Goal: Transaction & Acquisition: Purchase product/service

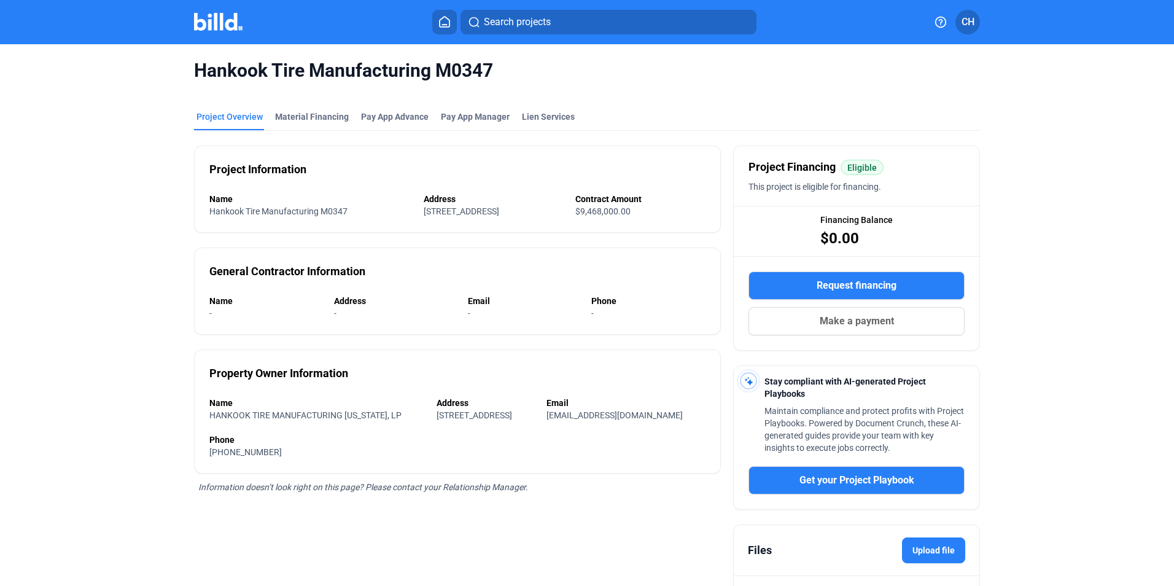
click at [214, 20] on img at bounding box center [218, 22] width 48 height 18
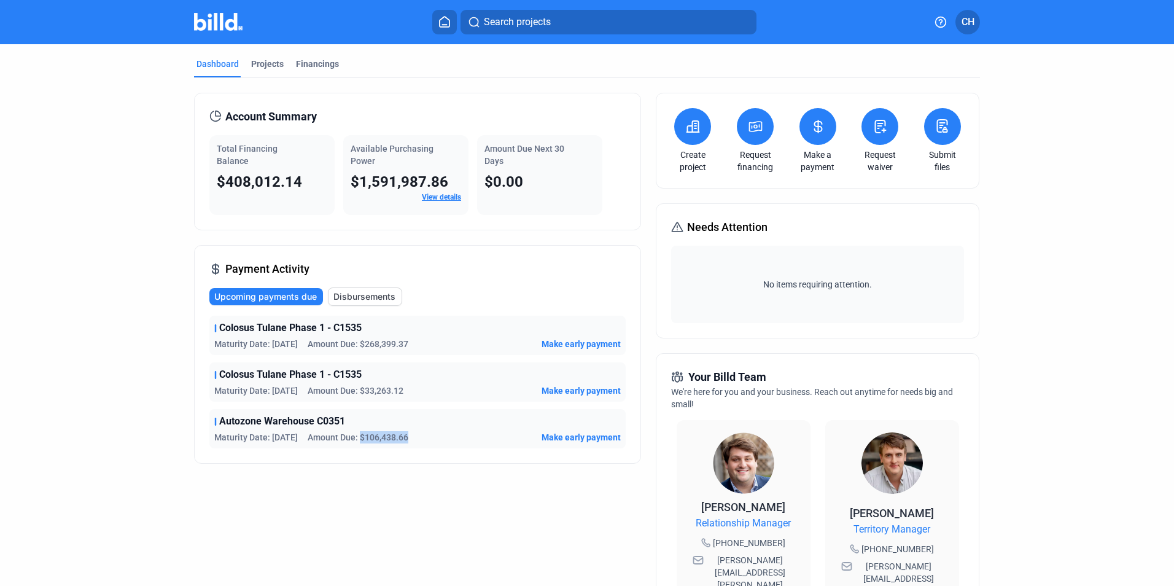
drag, startPoint x: 412, startPoint y: 438, endPoint x: 363, endPoint y: 442, distance: 49.3
click at [363, 442] on div "Maturity Date: [DATE] Amount Due: $106,438.66 Make early payment" at bounding box center [417, 437] width 406 height 12
click at [50, 357] on div "Dashboard Projects Financings Account Summary Total Financing Balance $408,012.…" at bounding box center [587, 468] width 1174 height 849
click at [754, 126] on icon at bounding box center [755, 126] width 15 height 15
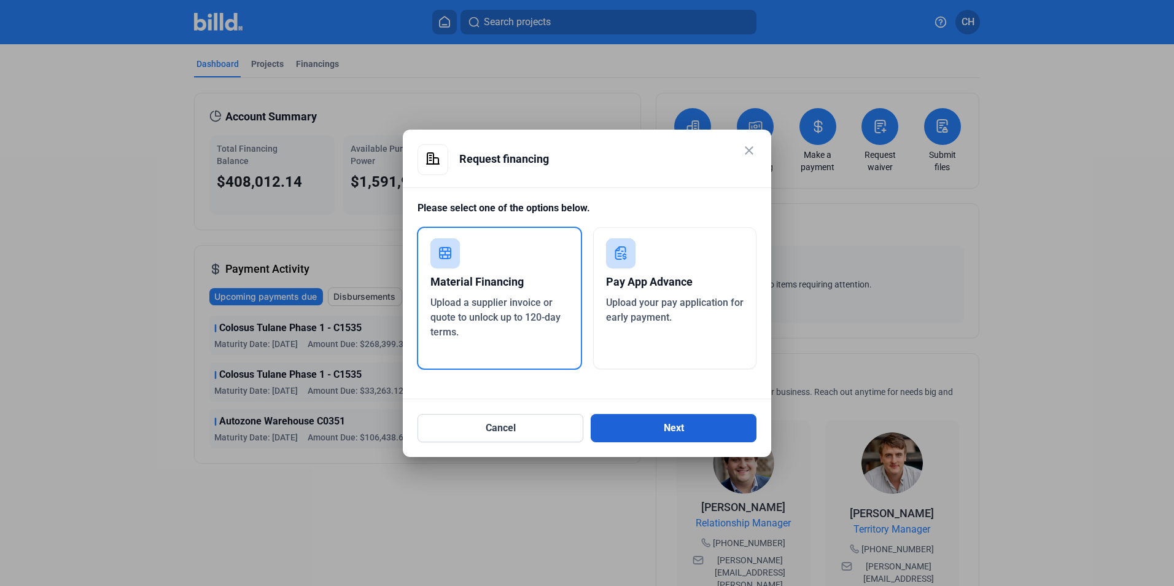
click at [643, 431] on button "Next" at bounding box center [674, 428] width 166 height 28
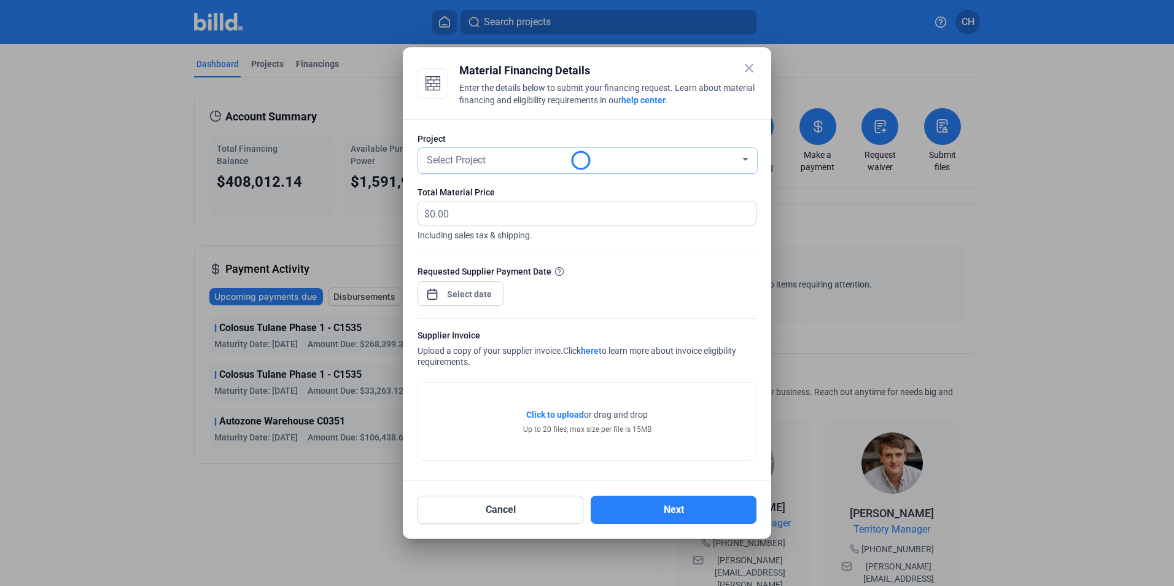
click at [505, 160] on div "Select Project" at bounding box center [582, 158] width 316 height 17
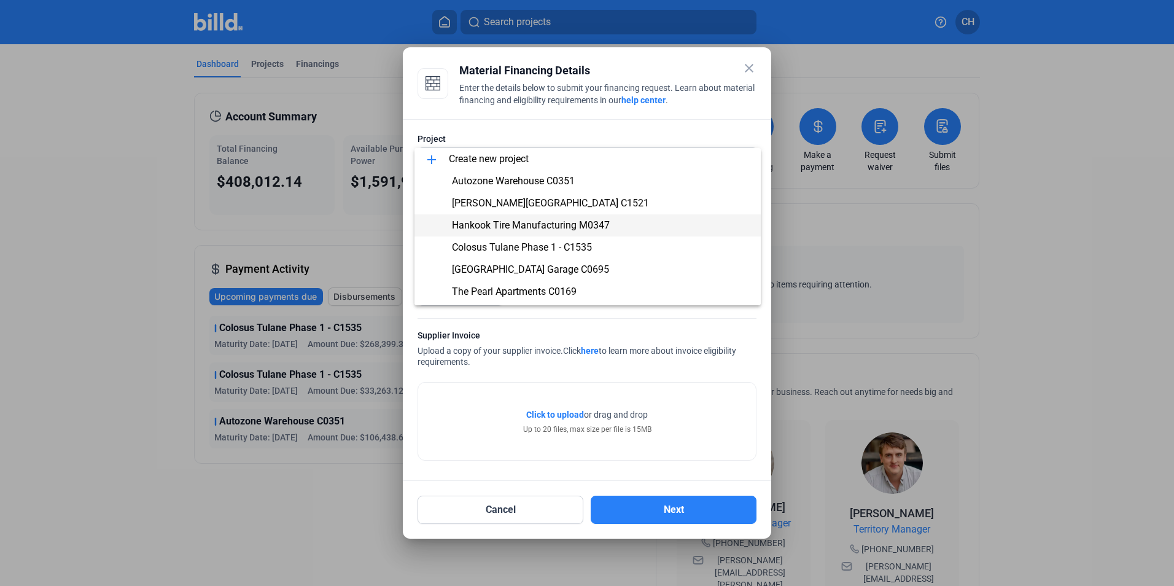
click at [505, 220] on span "Hankook Tire Manufacturing M0347" at bounding box center [531, 225] width 158 height 12
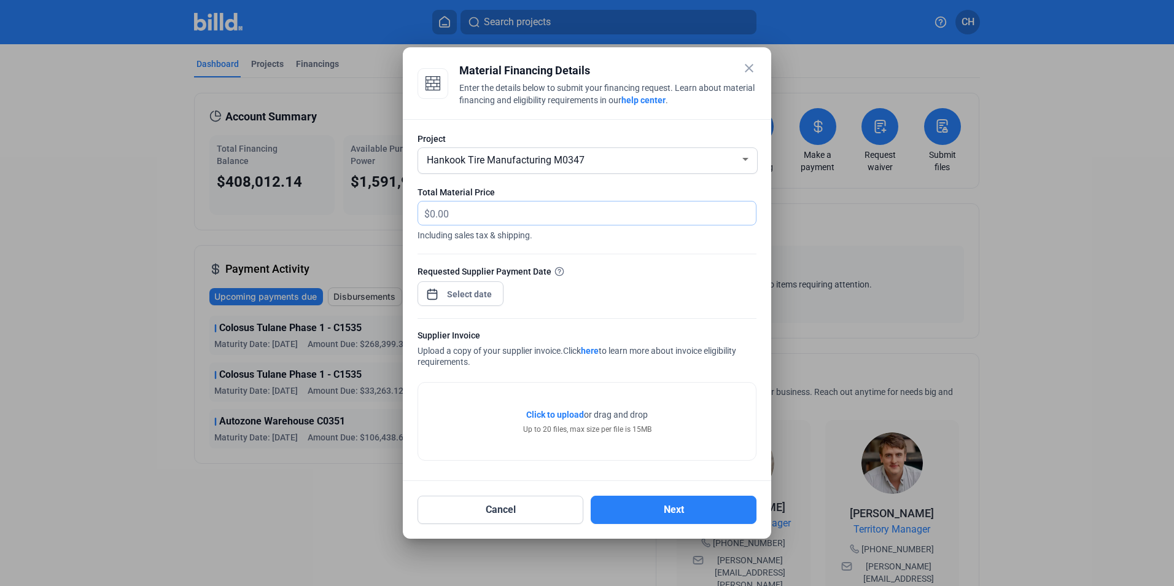
click at [502, 214] on input "text" at bounding box center [586, 213] width 312 height 24
type input "220,750.00"
click at [463, 293] on div "close Material Financing Details Enter the details below to submit your financi…" at bounding box center [587, 293] width 1174 height 586
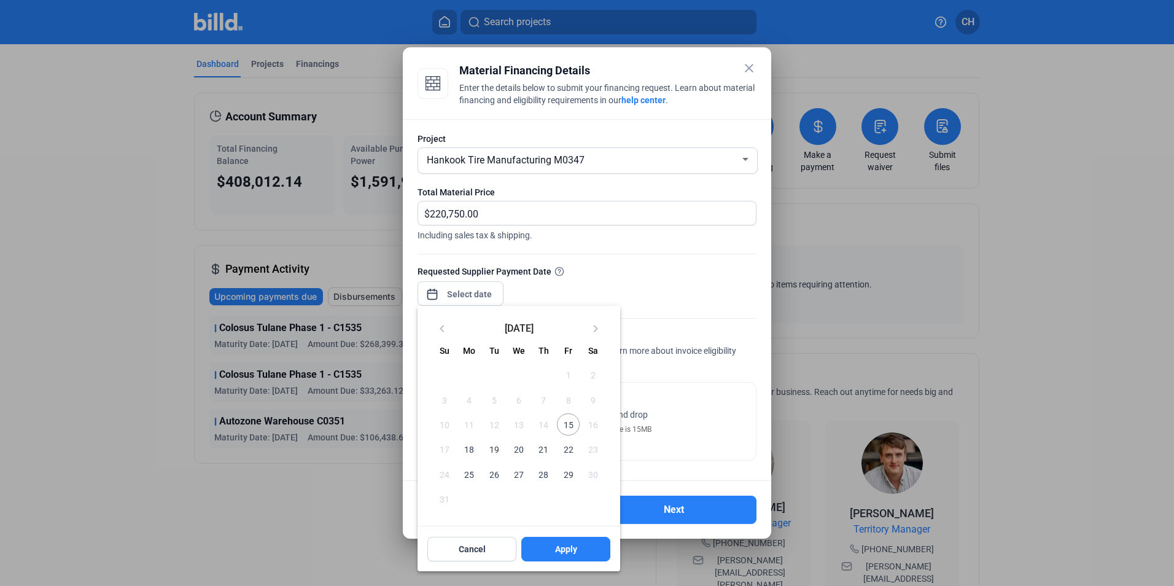
click at [465, 445] on span "18" at bounding box center [469, 449] width 22 height 22
click at [567, 422] on span "15" at bounding box center [568, 424] width 22 height 22
click at [467, 448] on span "18" at bounding box center [469, 449] width 22 height 22
click at [568, 424] on span "15" at bounding box center [568, 424] width 22 height 22
click at [565, 424] on span "15" at bounding box center [568, 424] width 22 height 22
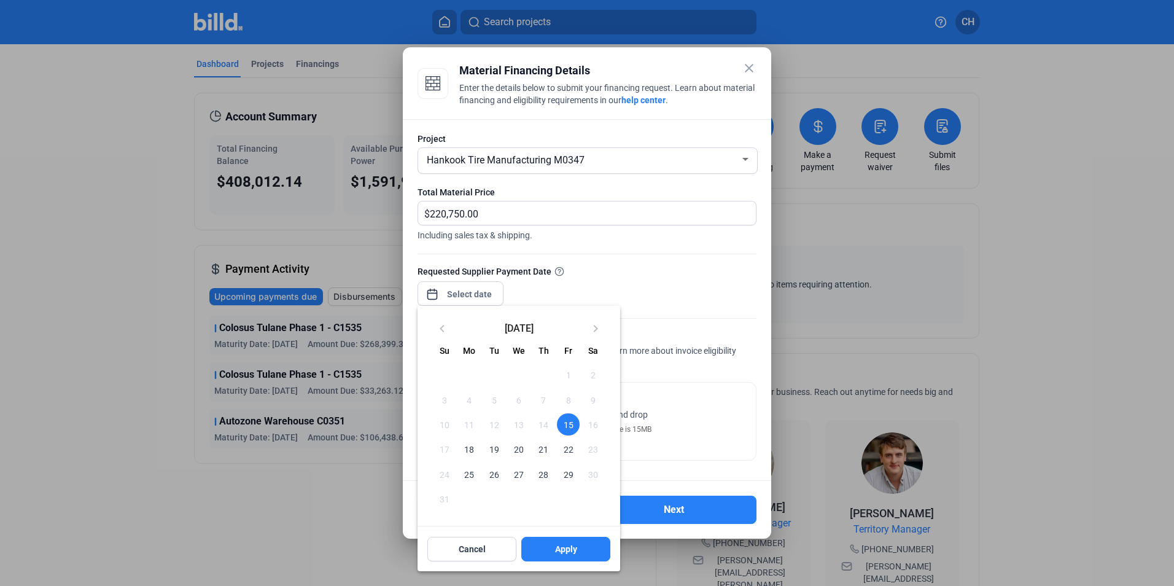
click at [565, 424] on span "15" at bounding box center [568, 424] width 22 height 22
click at [470, 446] on span "18" at bounding box center [469, 449] width 22 height 22
click at [575, 548] on span "Apply" at bounding box center [566, 549] width 22 height 12
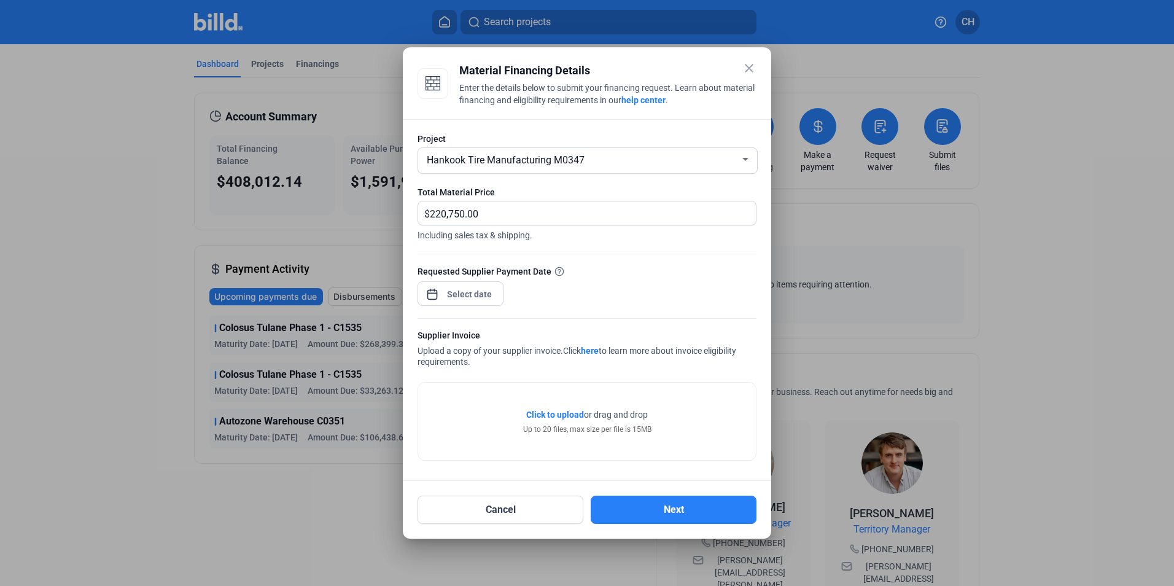
click at [567, 415] on span "Click to upload" at bounding box center [555, 414] width 58 height 10
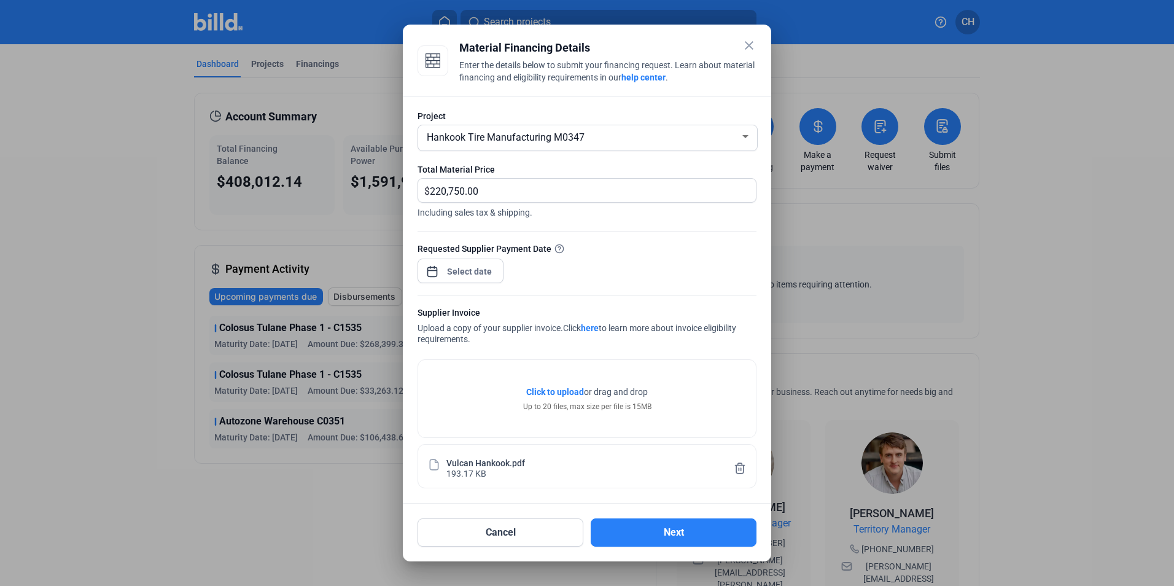
click at [498, 467] on div "Vulcan Hankook.pdf" at bounding box center [485, 462] width 79 height 10
drag, startPoint x: 498, startPoint y: 467, endPoint x: 618, endPoint y: 482, distance: 120.6
click at [618, 482] on div "Vulcan Hankook.pdf 193.17 KB" at bounding box center [586, 466] width 339 height 44
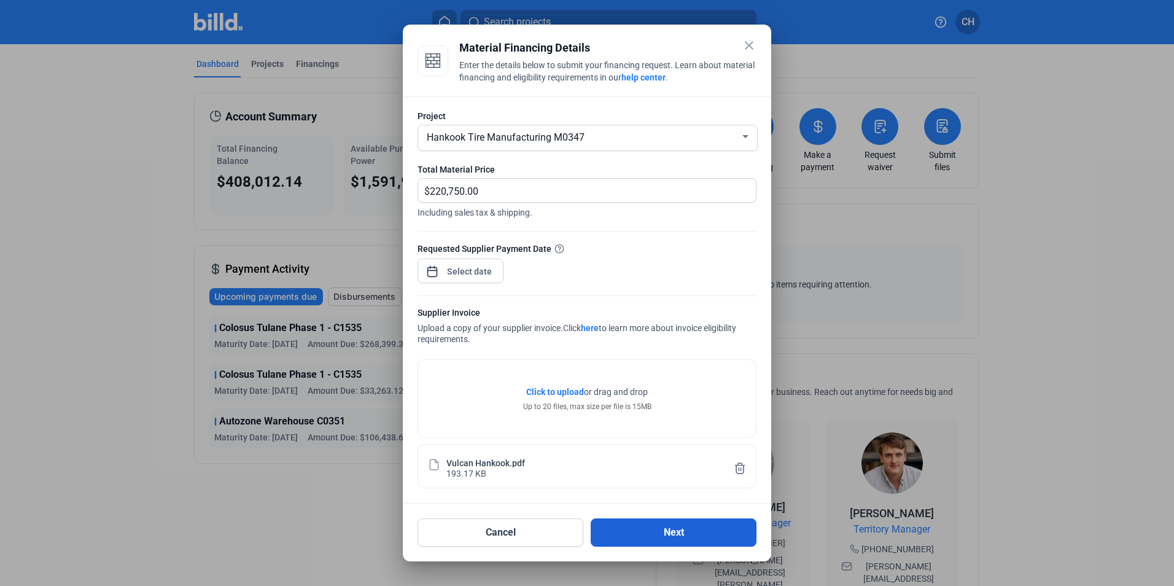
click at [653, 537] on button "Next" at bounding box center [674, 532] width 166 height 28
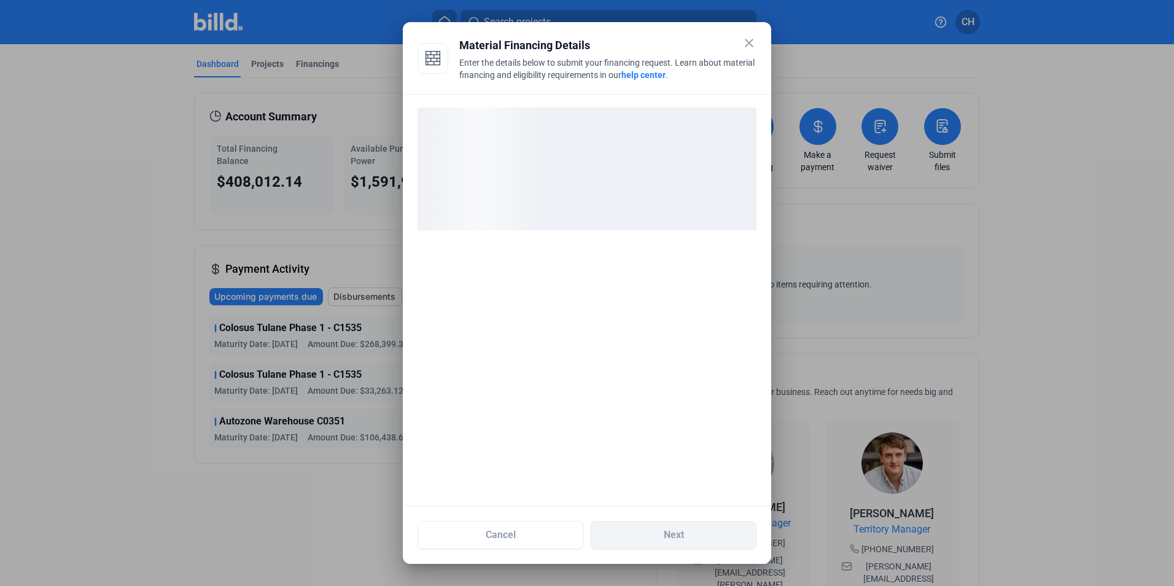
click at [750, 42] on mat-icon "close" at bounding box center [749, 43] width 15 height 15
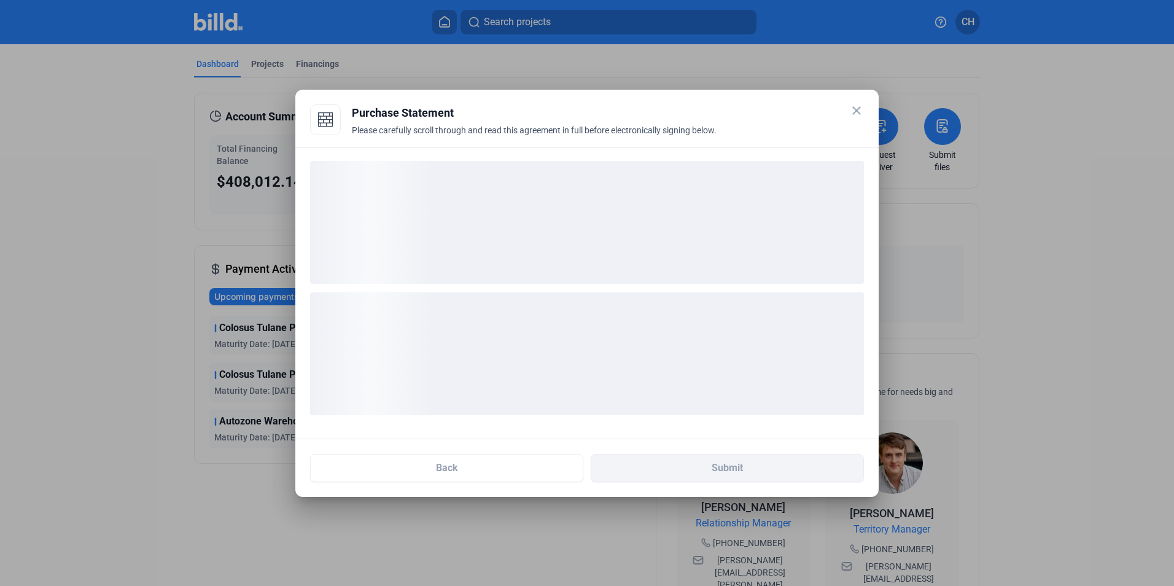
click at [859, 107] on div "close Purchase Statement Please carefully scroll through and read this agreemen…" at bounding box center [587, 293] width 554 height 378
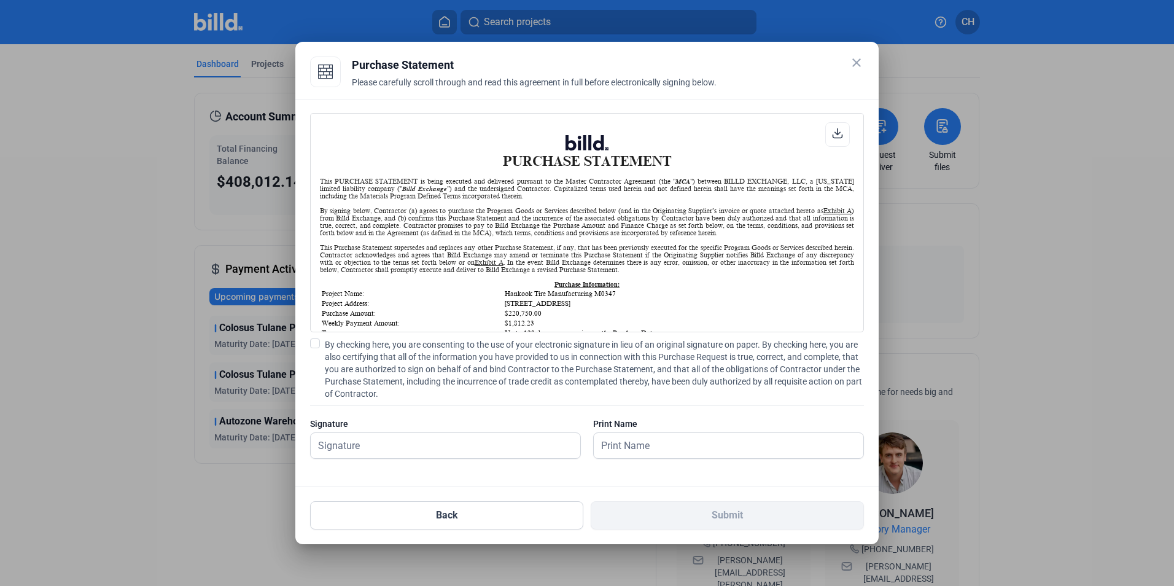
scroll to position [1, 0]
click at [474, 516] on button "Back" at bounding box center [446, 515] width 273 height 28
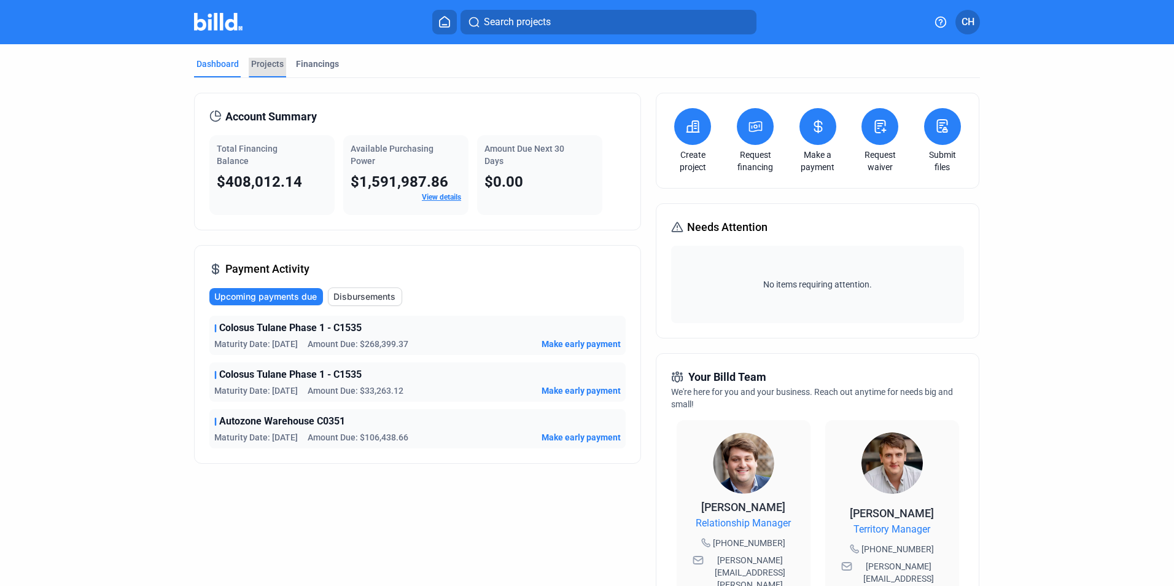
click at [256, 59] on div "Projects" at bounding box center [267, 64] width 33 height 12
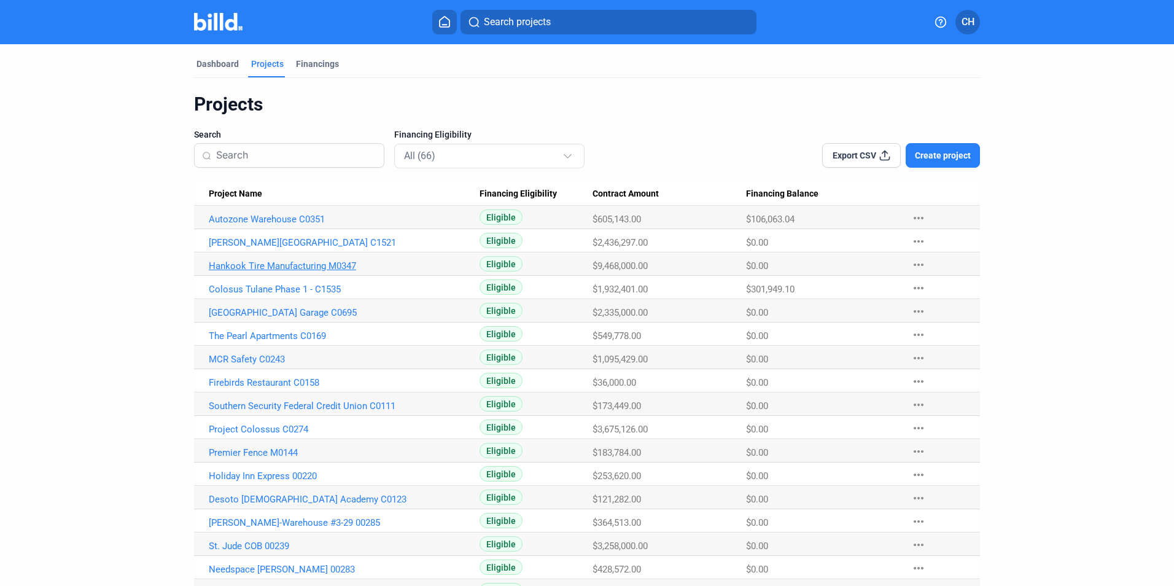
click at [287, 225] on link "Hankook Tire Manufacturing M0347" at bounding box center [344, 219] width 271 height 11
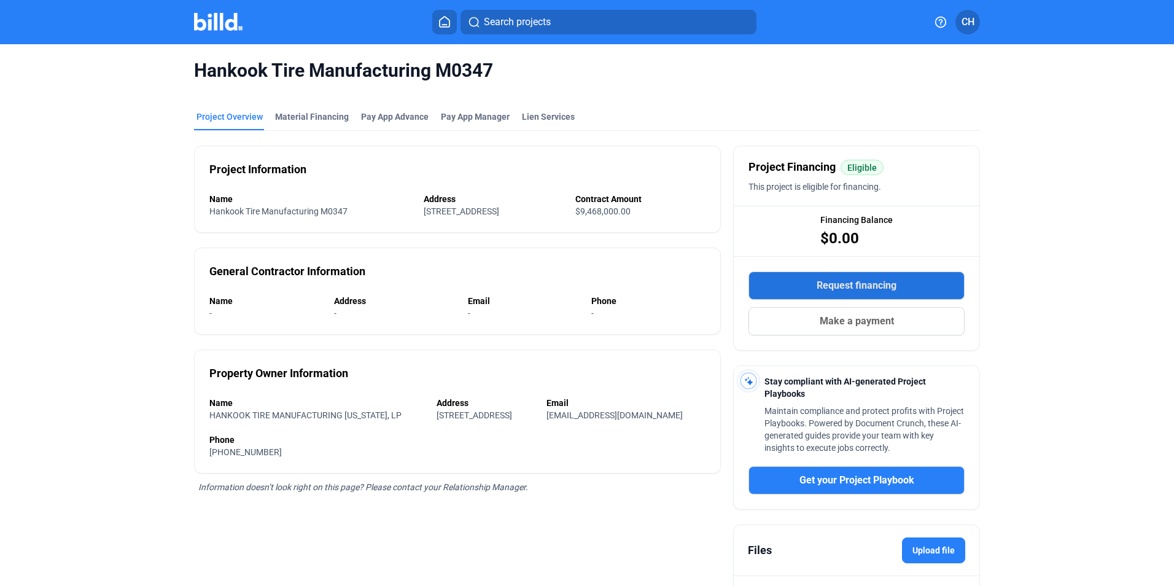
click at [821, 276] on button "Request financing" at bounding box center [856, 285] width 216 height 28
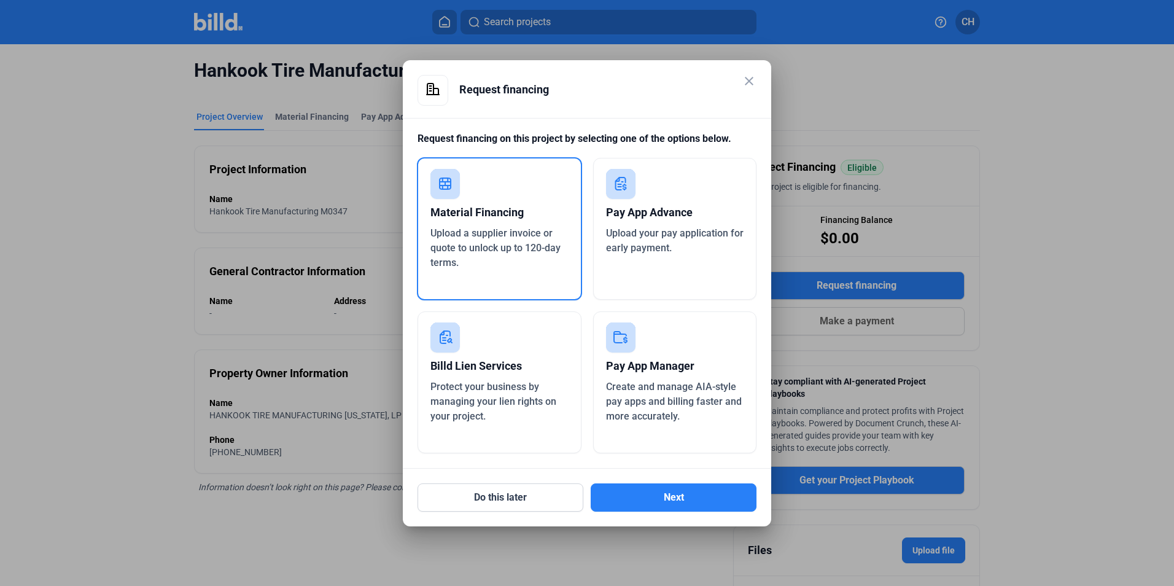
click at [505, 211] on div "Material Financing" at bounding box center [499, 212] width 138 height 27
click at [715, 508] on button "Next" at bounding box center [674, 497] width 166 height 28
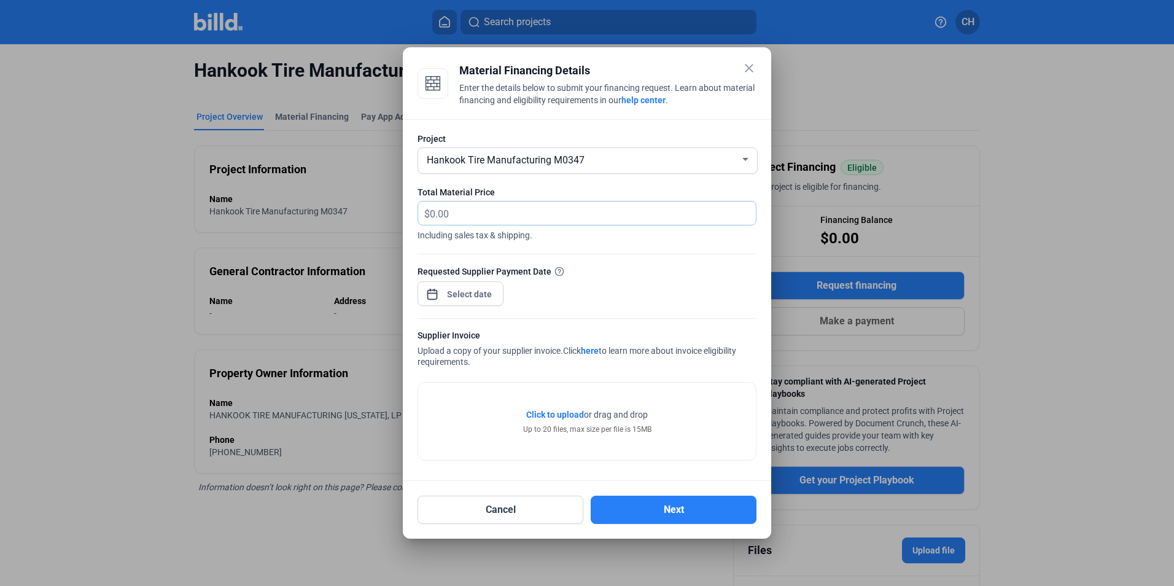
click at [570, 214] on input "text" at bounding box center [593, 213] width 326 height 24
type input "220,750.00"
click at [446, 298] on div "close Material Financing Details Enter the details below to submit your financi…" at bounding box center [587, 293] width 1174 height 586
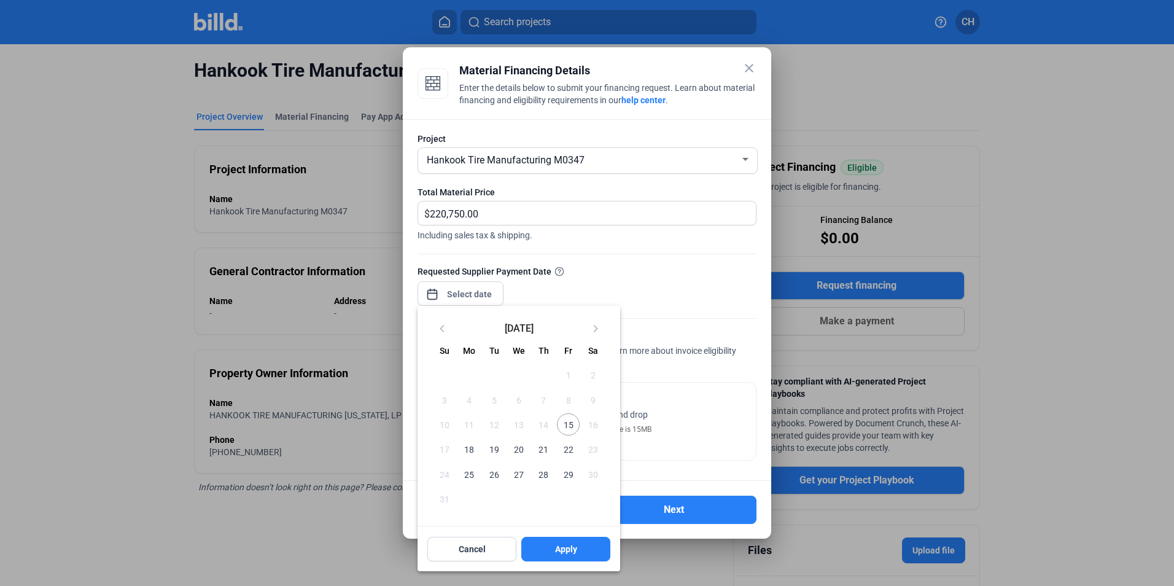
click at [469, 448] on span "18" at bounding box center [469, 449] width 22 height 22
click at [585, 554] on button "Apply" at bounding box center [565, 549] width 89 height 25
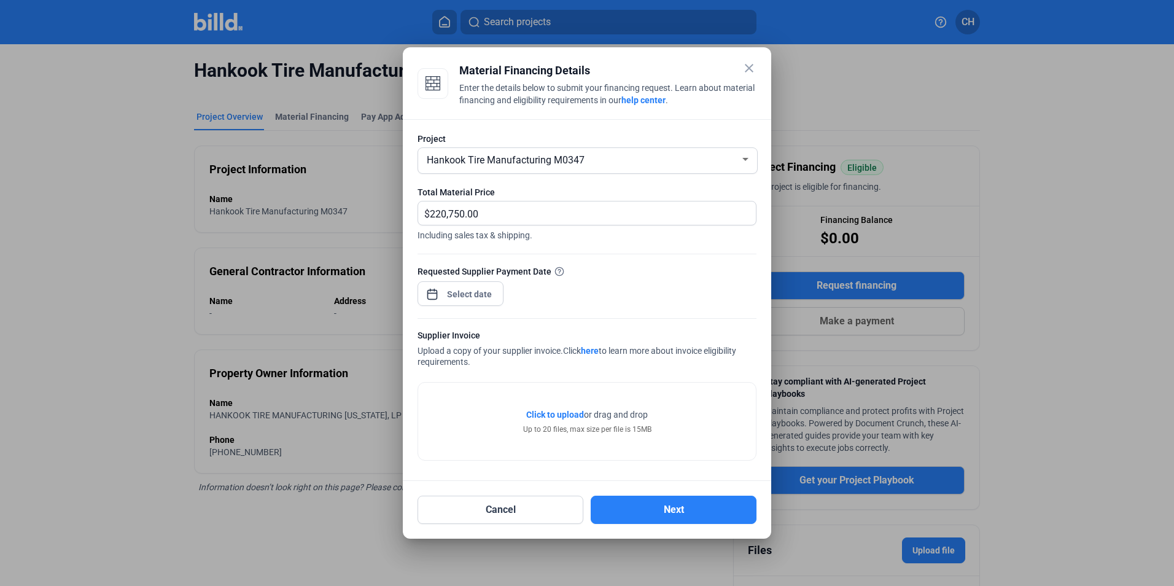
click at [581, 414] on span "Click to upload" at bounding box center [555, 414] width 58 height 10
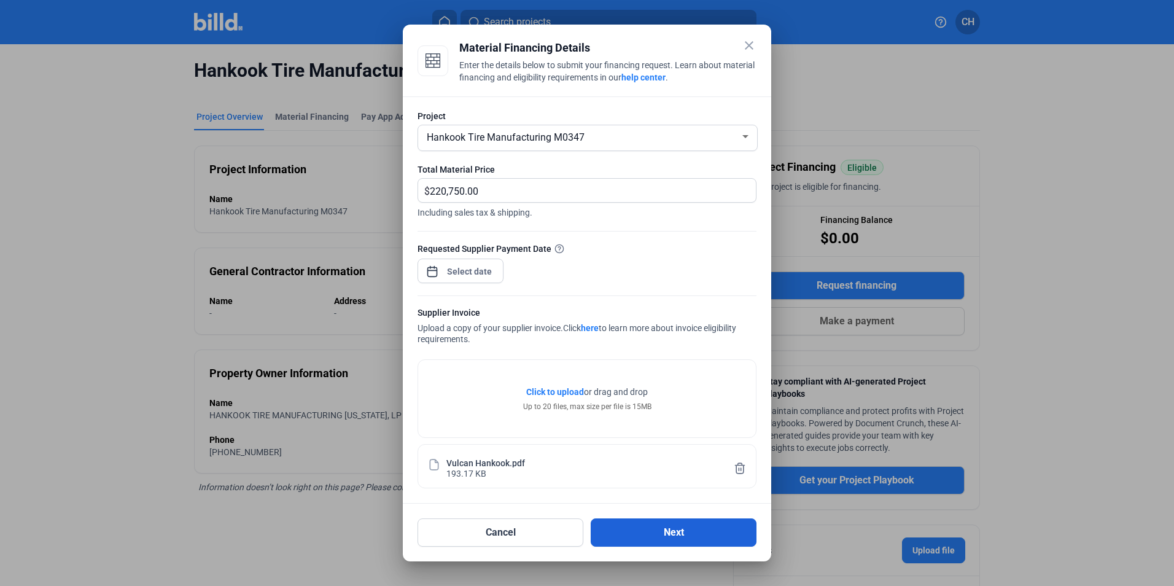
click at [678, 526] on button "Next" at bounding box center [674, 532] width 166 height 28
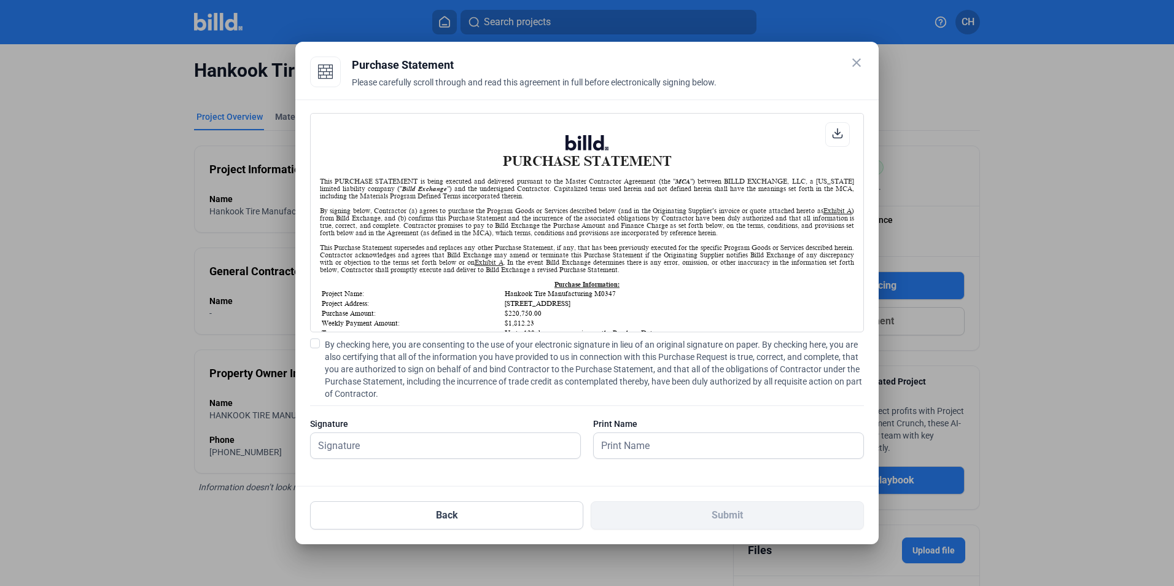
scroll to position [1, 0]
click at [314, 341] on span at bounding box center [315, 343] width 10 height 10
click at [0, 0] on input "By checking here, you are consenting to the use of your electronic signature in…" at bounding box center [0, 0] width 0 height 0
click at [416, 452] on input "text" at bounding box center [446, 445] width 270 height 25
type input "[PERSON_NAME]"
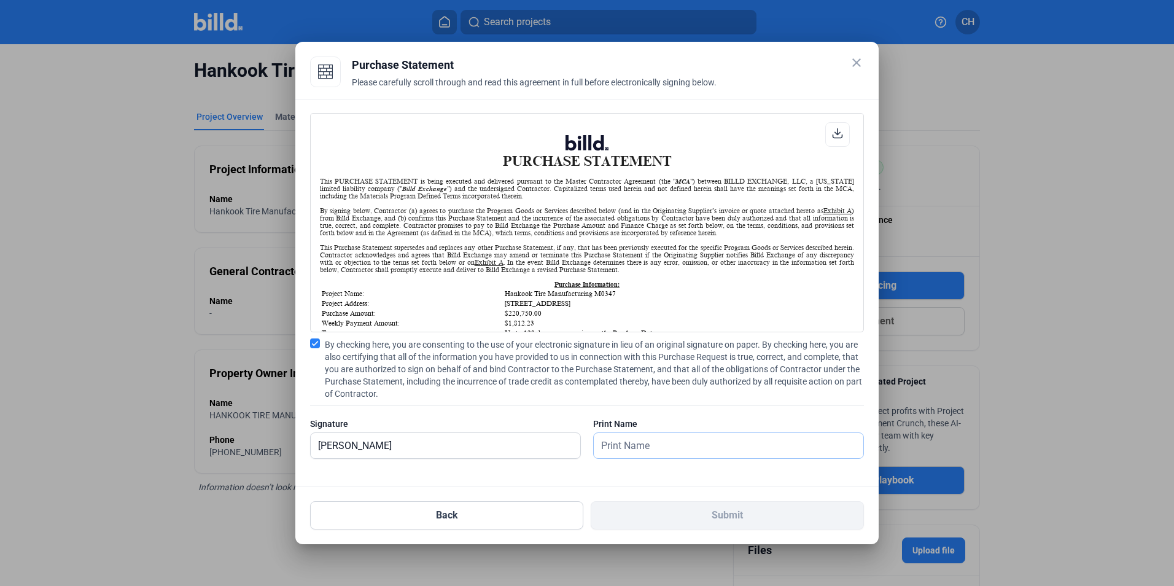
click at [677, 448] on input "text" at bounding box center [729, 445] width 270 height 25
type input "[PERSON_NAME]"
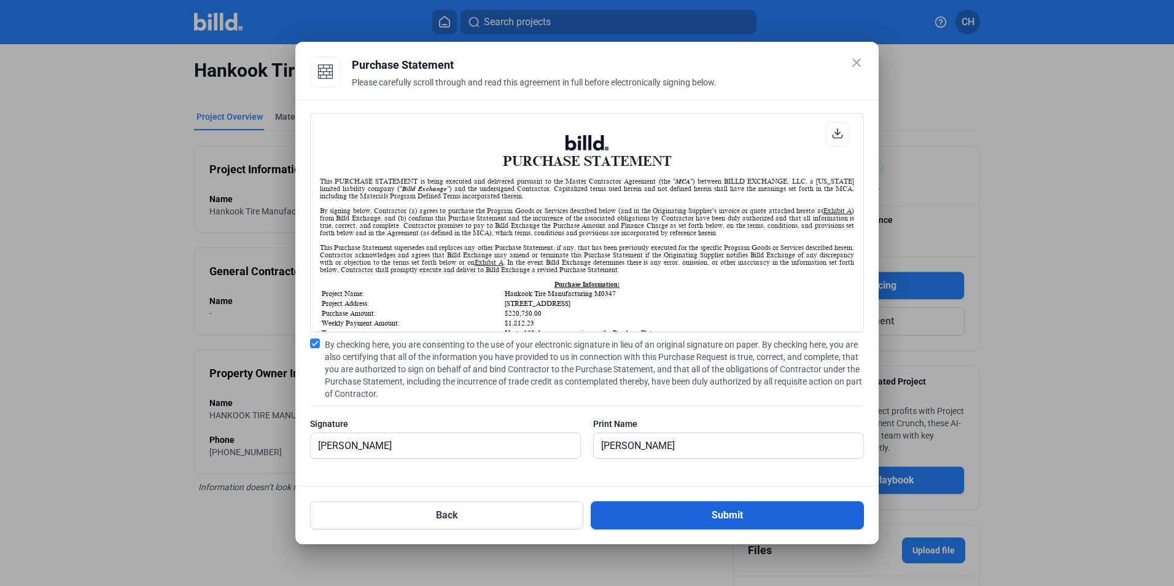
click at [758, 511] on button "Submit" at bounding box center [727, 515] width 273 height 28
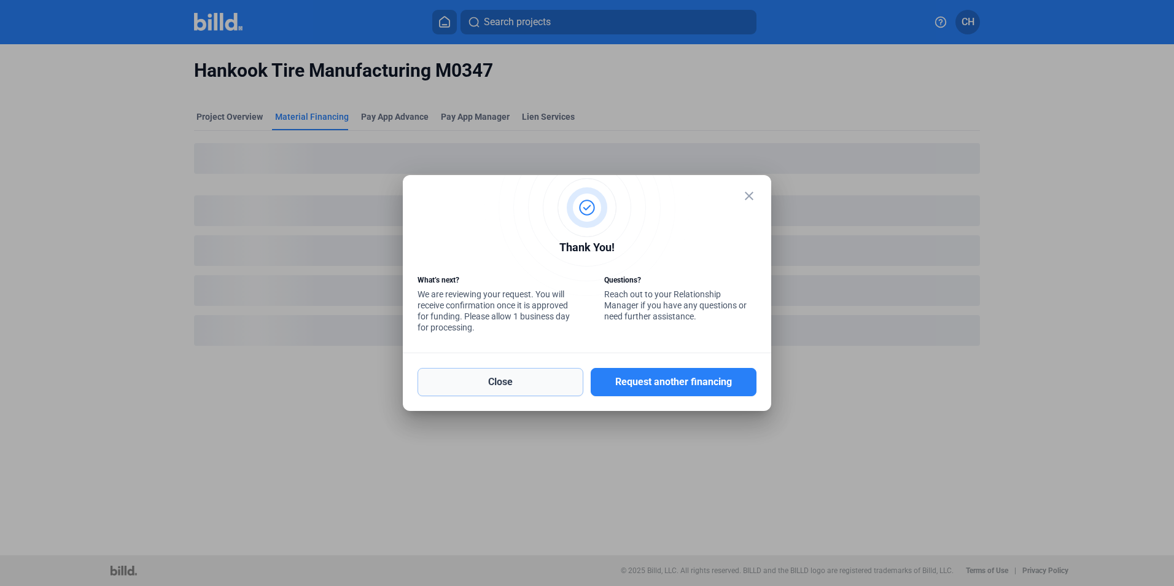
click at [518, 379] on button "Close" at bounding box center [500, 382] width 166 height 28
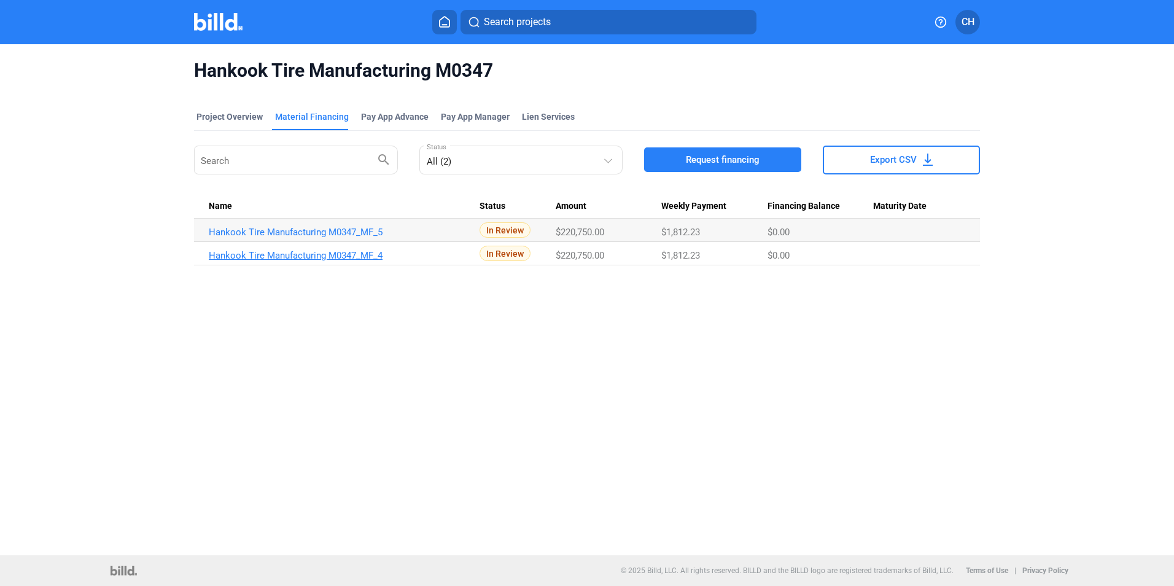
click at [284, 238] on link "Hankook Tire Manufacturing M0347_MF_4" at bounding box center [344, 232] width 271 height 11
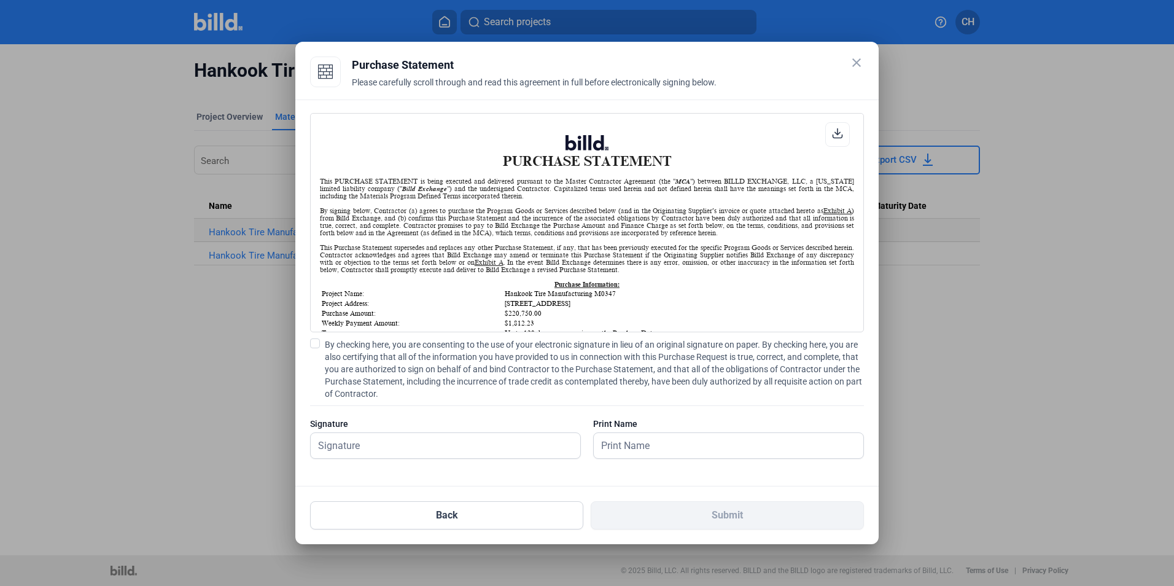
scroll to position [1, 0]
click at [856, 60] on mat-icon "close" at bounding box center [856, 62] width 15 height 15
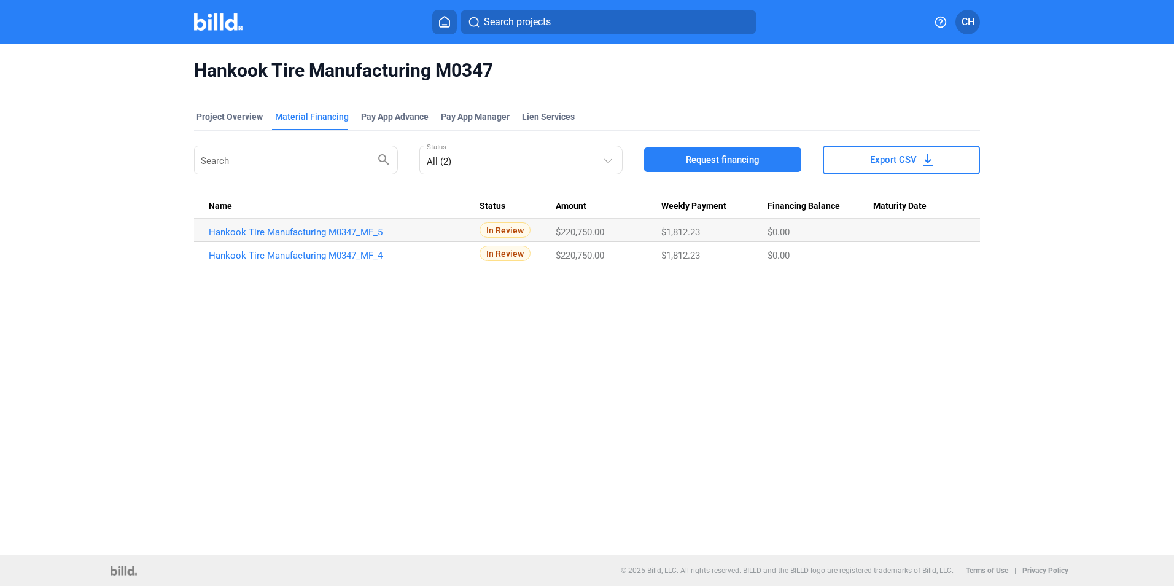
click at [293, 229] on link "Hankook Tire Manufacturing M0347_MF_5" at bounding box center [344, 232] width 271 height 11
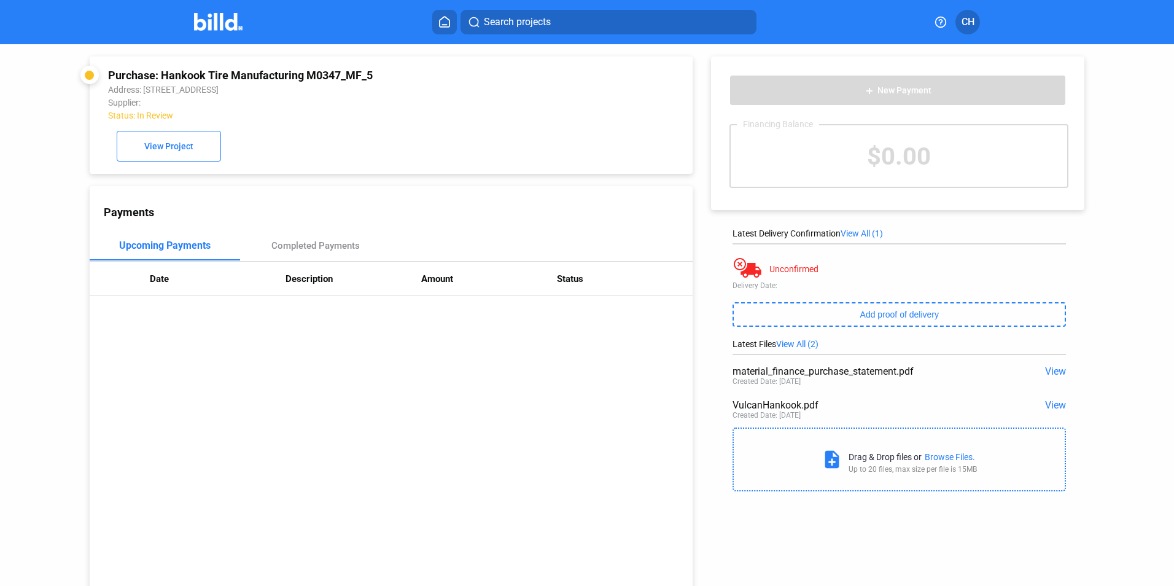
click at [966, 17] on span "CH" at bounding box center [967, 22] width 13 height 15
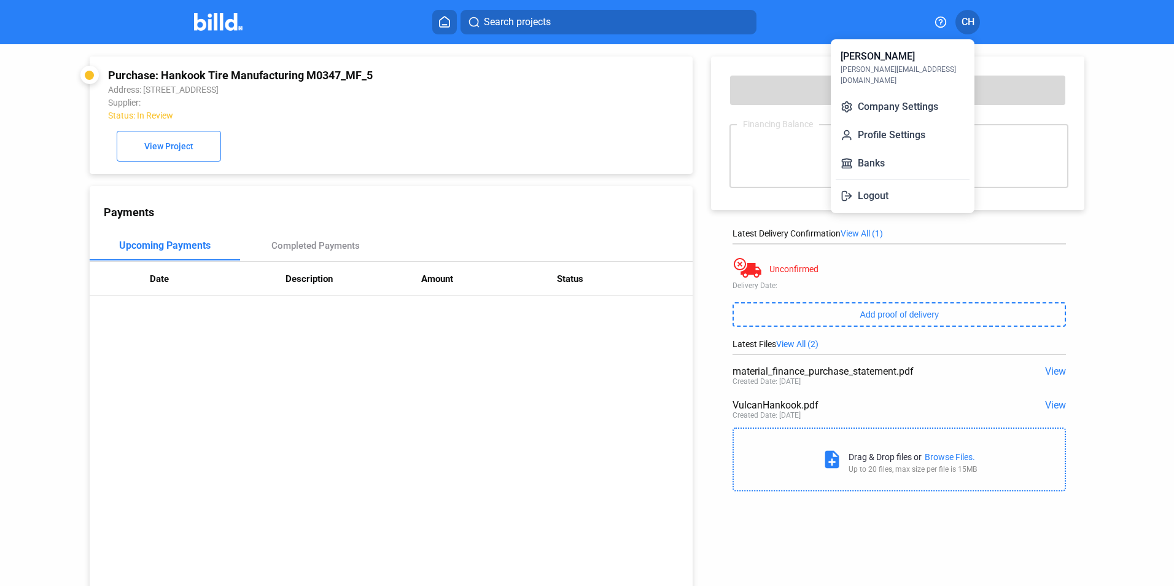
click at [209, 17] on div at bounding box center [587, 293] width 1174 height 586
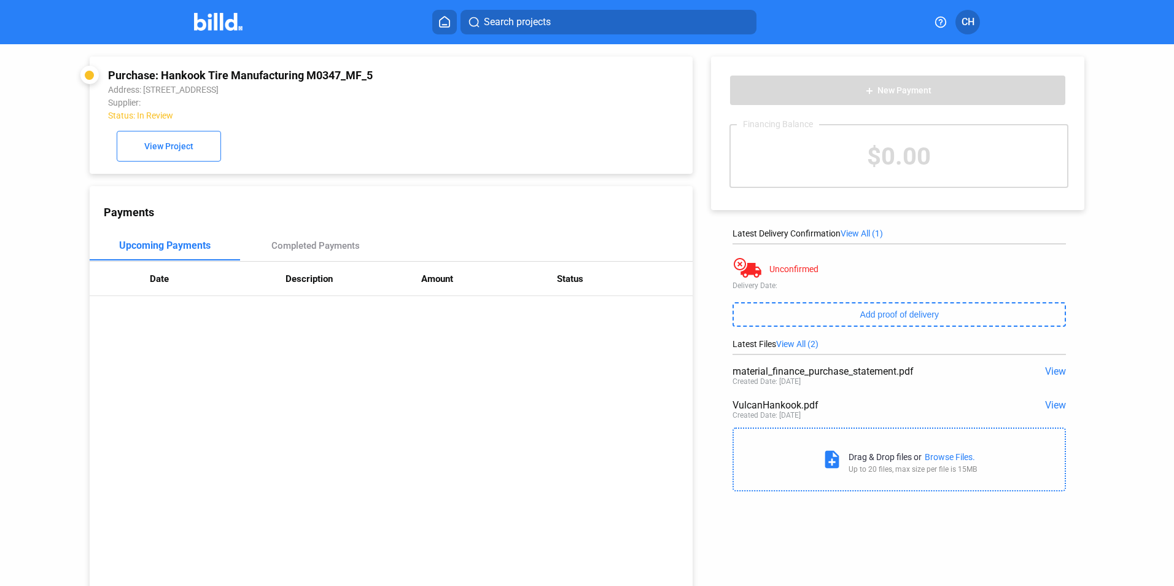
click at [209, 20] on img at bounding box center [218, 22] width 48 height 18
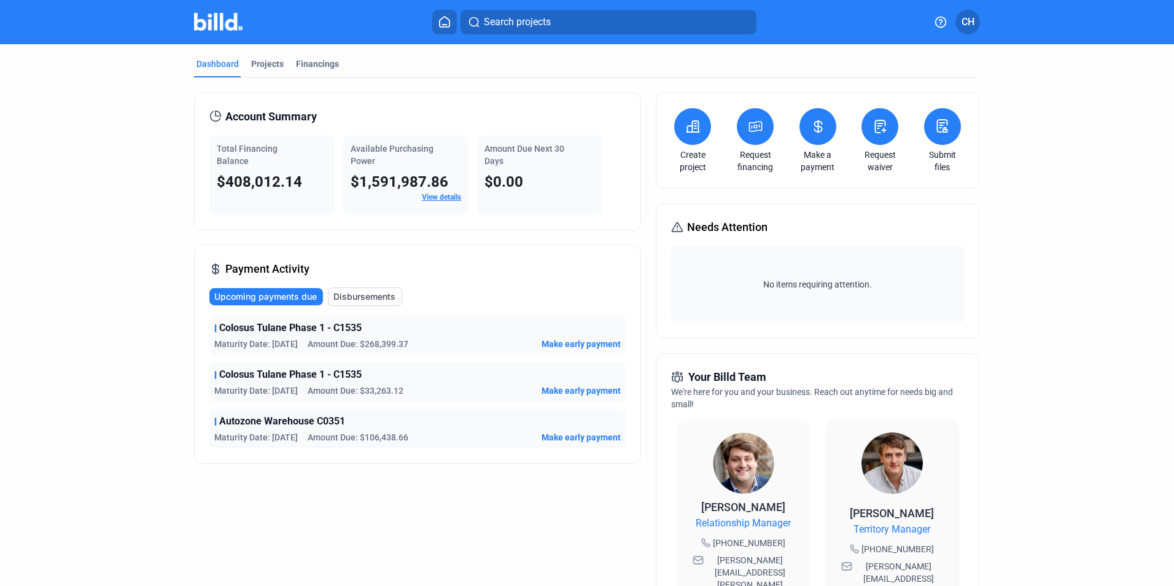
scroll to position [61, 0]
